Goal: Use online tool/utility: Utilize a website feature to perform a specific function

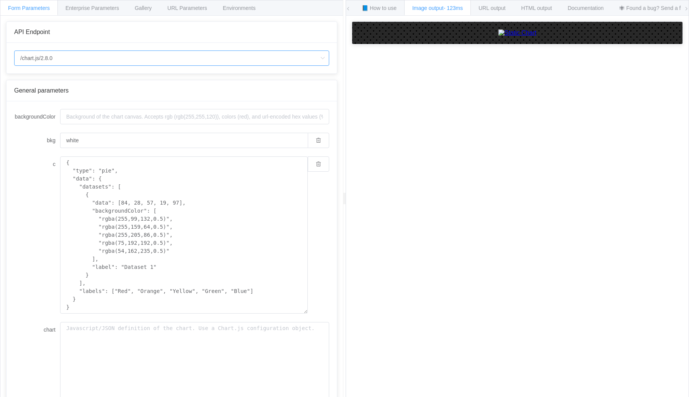
click at [226, 60] on input "/chart.js/2.8.0" at bounding box center [171, 57] width 315 height 15
click at [488, 11] on div "URL output" at bounding box center [491, 7] width 43 height 15
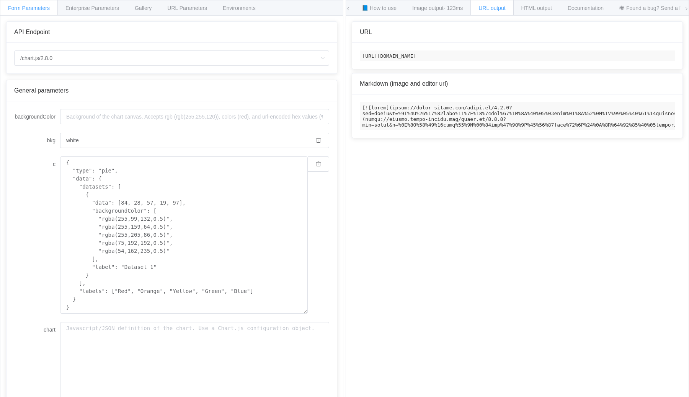
click at [446, 61] on code "[URL][DOMAIN_NAME]" at bounding box center [517, 55] width 315 height 11
copy code "[URL][DOMAIN_NAME]"
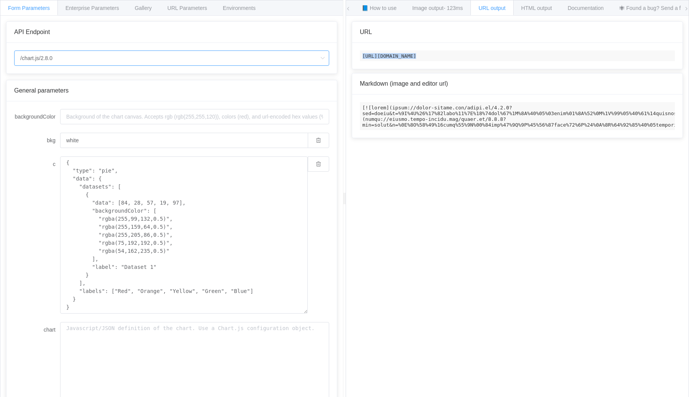
click at [228, 59] on input "/chart.js/2.8.0" at bounding box center [171, 57] width 315 height 15
click at [220, 78] on li "/chart" at bounding box center [172, 79] width 314 height 13
type input "/chart"
type input "20"
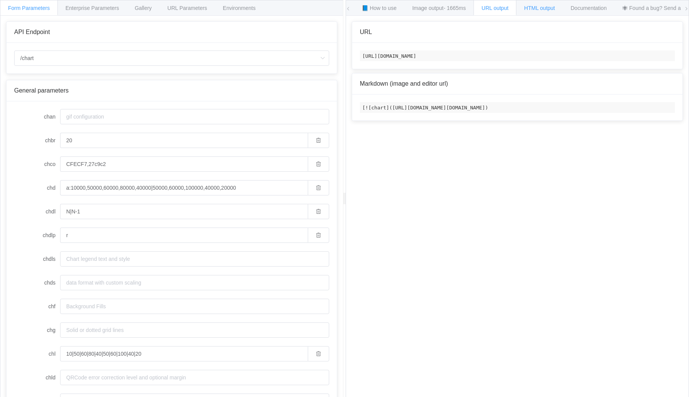
click at [540, 9] on span "HTML output" at bounding box center [539, 8] width 31 height 6
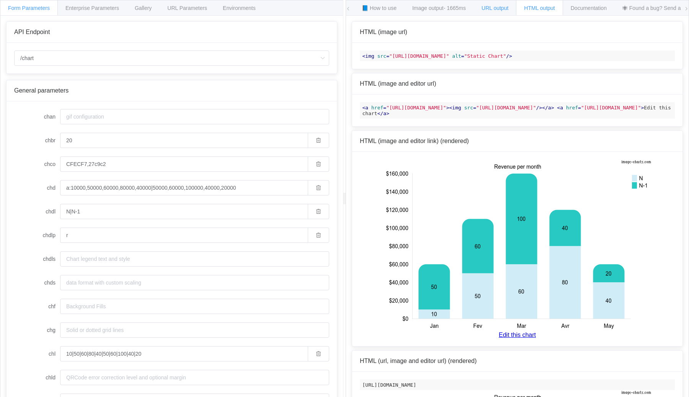
click at [505, 11] on div "URL output" at bounding box center [494, 7] width 43 height 15
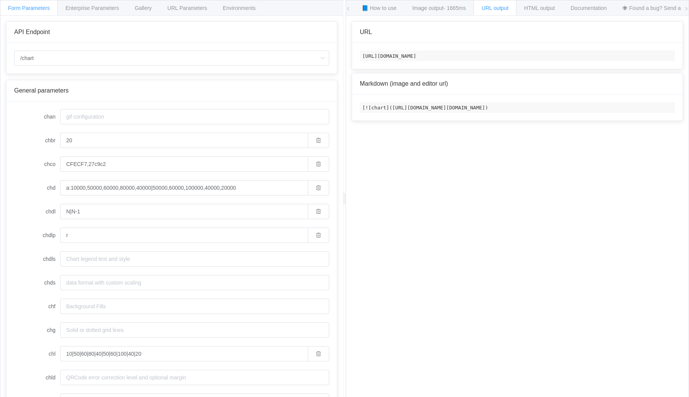
click at [470, 57] on code "[URL][DOMAIN_NAME]" at bounding box center [517, 55] width 315 height 11
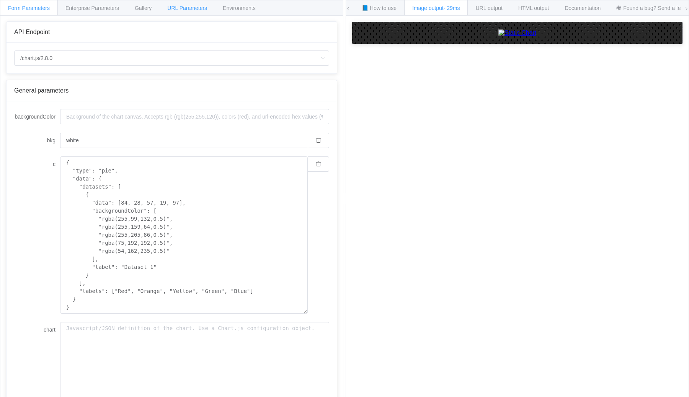
click at [190, 8] on span "URL Parameters" at bounding box center [187, 8] width 40 height 6
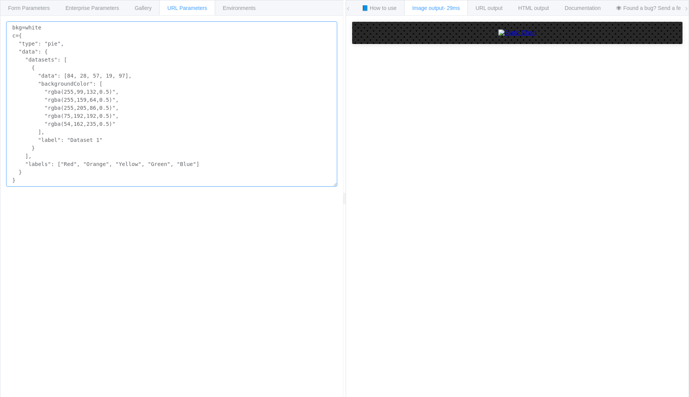
click at [138, 116] on textarea "bkg=white c={ "type": "pie", "data": { "datasets": [ { "data": [84, 28, 57, 19,…" at bounding box center [171, 103] width 331 height 165
click at [156, 50] on textarea "bkg=white c={ "type": "pie", "data": { "datasets": [ { "data": [84, 28, 57, 19,…" at bounding box center [171, 103] width 331 height 165
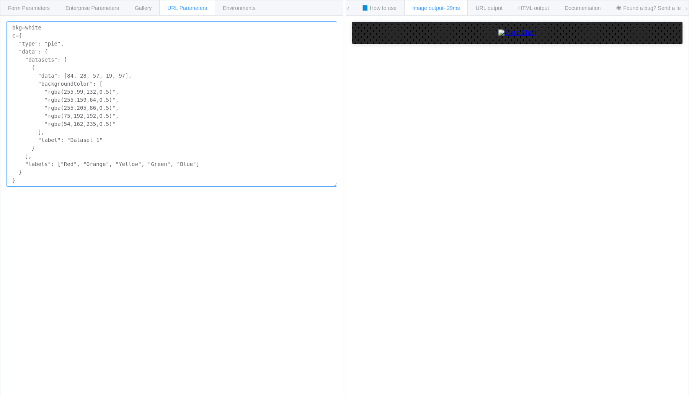
click at [145, 48] on textarea "bkg=white c={ "type": "pie", "data": { "datasets": [ { "data": [84, 28, 57, 19,…" at bounding box center [171, 103] width 331 height 165
click at [502, 13] on div "URL output" at bounding box center [488, 7] width 43 height 15
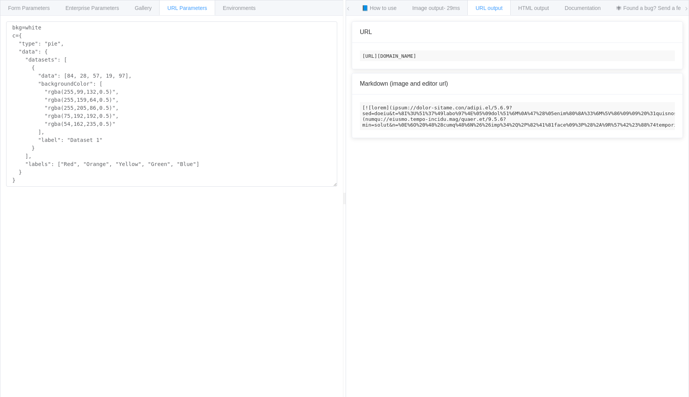
click at [620, 61] on code "[URL][DOMAIN_NAME]" at bounding box center [517, 55] width 315 height 11
copy code "[URL][DOMAIN_NAME]"
click at [288, 115] on textarea "bkg=white c={ "type": "pie", "data": { "datasets": [ { "data": [84, 28, 57, 19,…" at bounding box center [171, 103] width 331 height 165
